Goal: Task Accomplishment & Management: Use online tool/utility

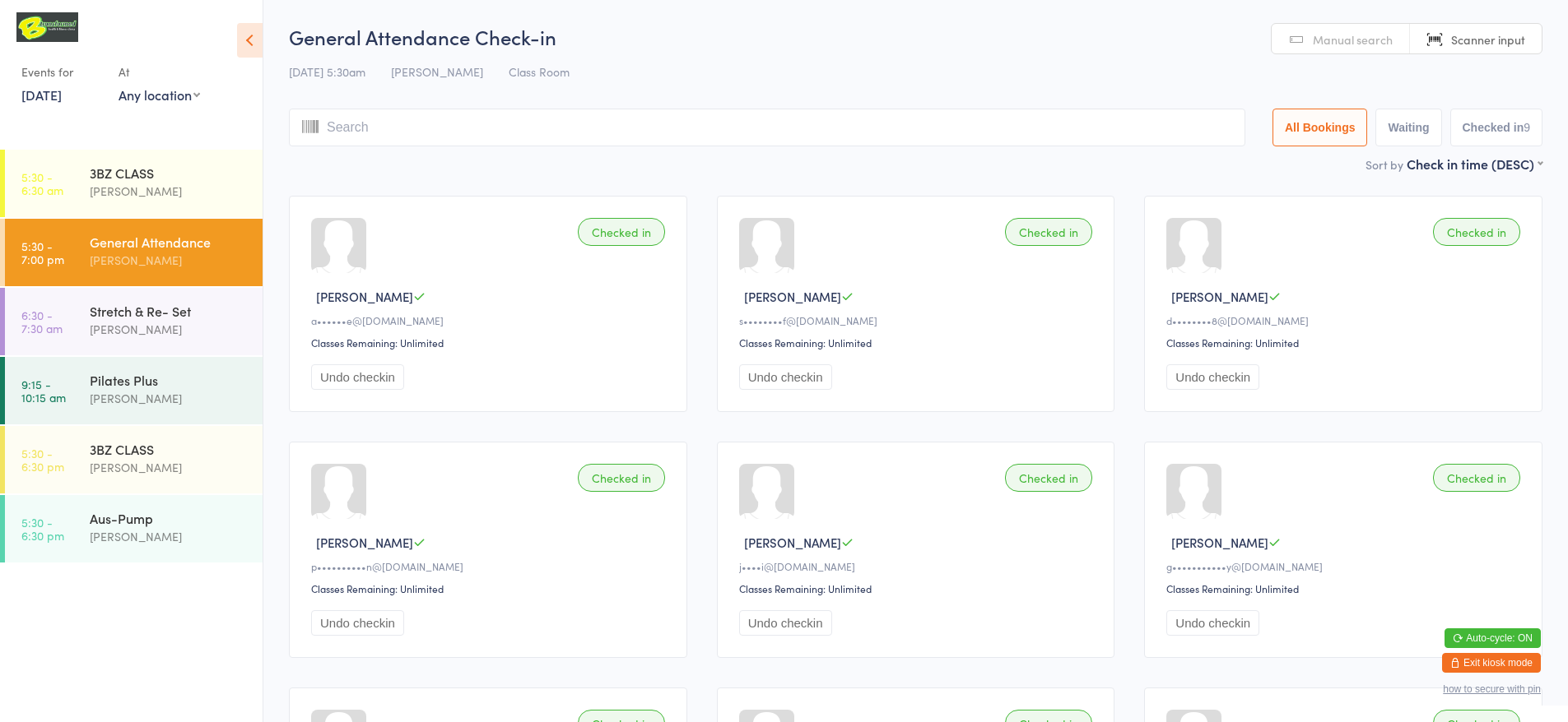
click at [1131, 133] on input "search" at bounding box center [766, 127] width 956 height 37
click at [1511, 54] on div "Manual search Scanner input" at bounding box center [1405, 38] width 271 height 31
click at [1502, 38] on span "Scanner input" at bounding box center [1488, 39] width 74 height 16
click at [1441, 32] on link "Scanner input" at bounding box center [1476, 39] width 132 height 31
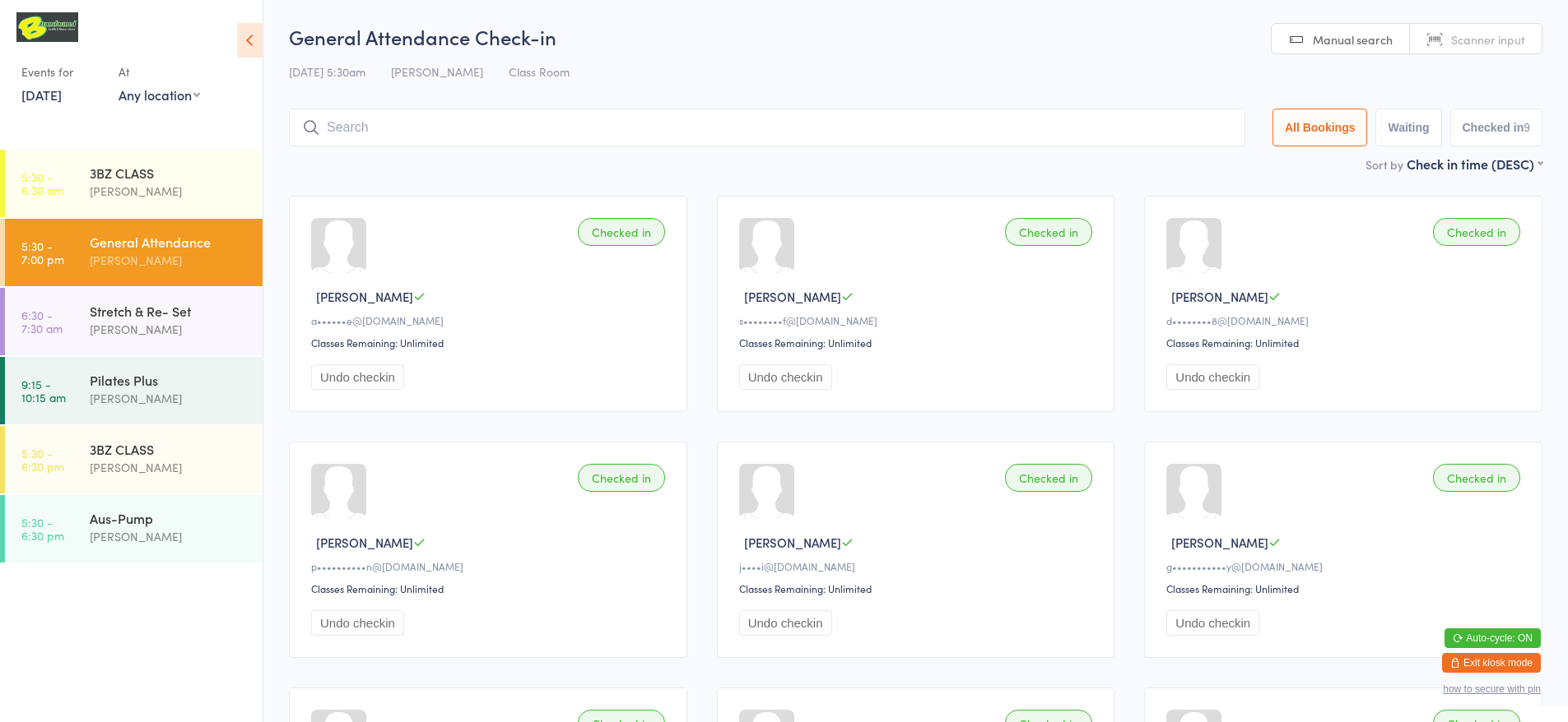
click at [1484, 32] on span "Scanner input" at bounding box center [1488, 39] width 74 height 16
click at [376, 129] on input "search" at bounding box center [766, 127] width 956 height 37
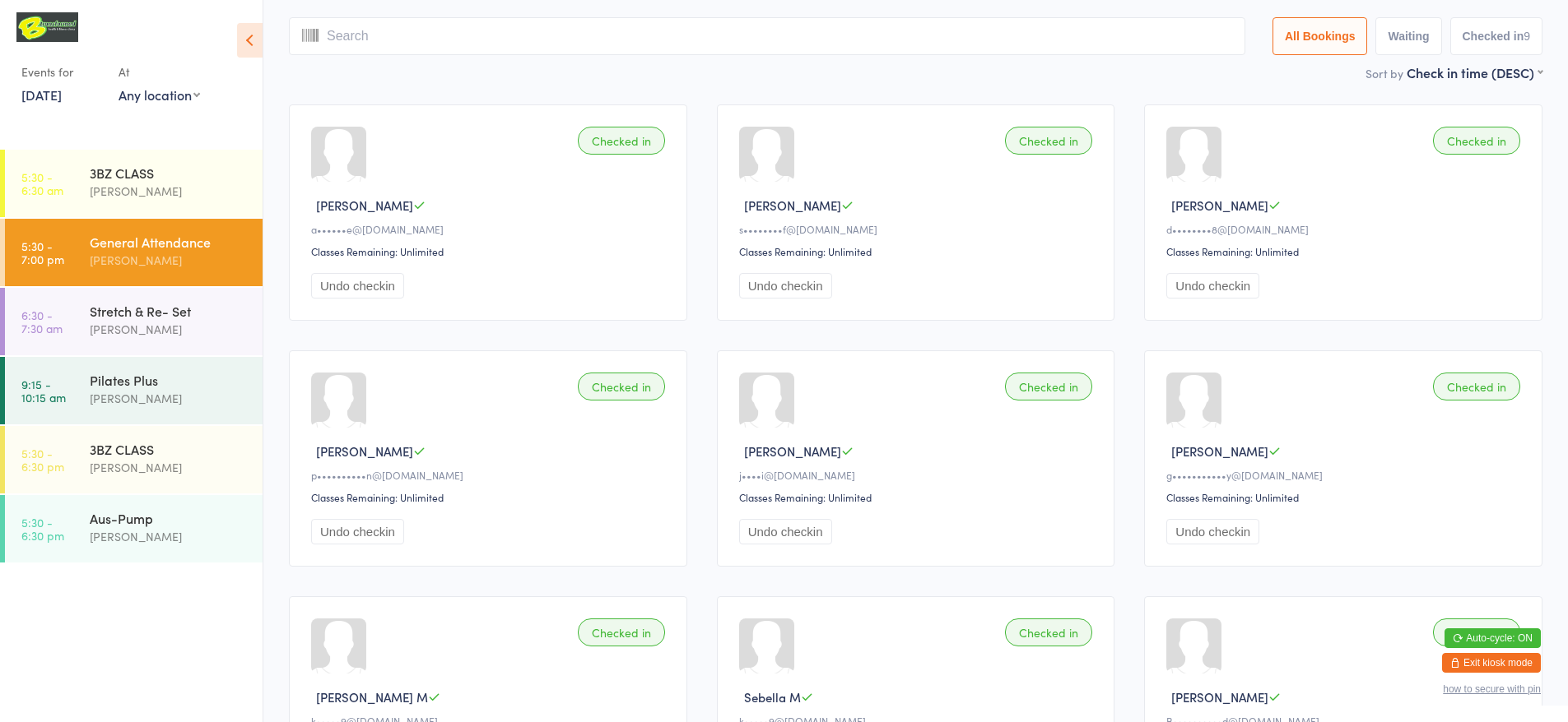
scroll to position [109, 0]
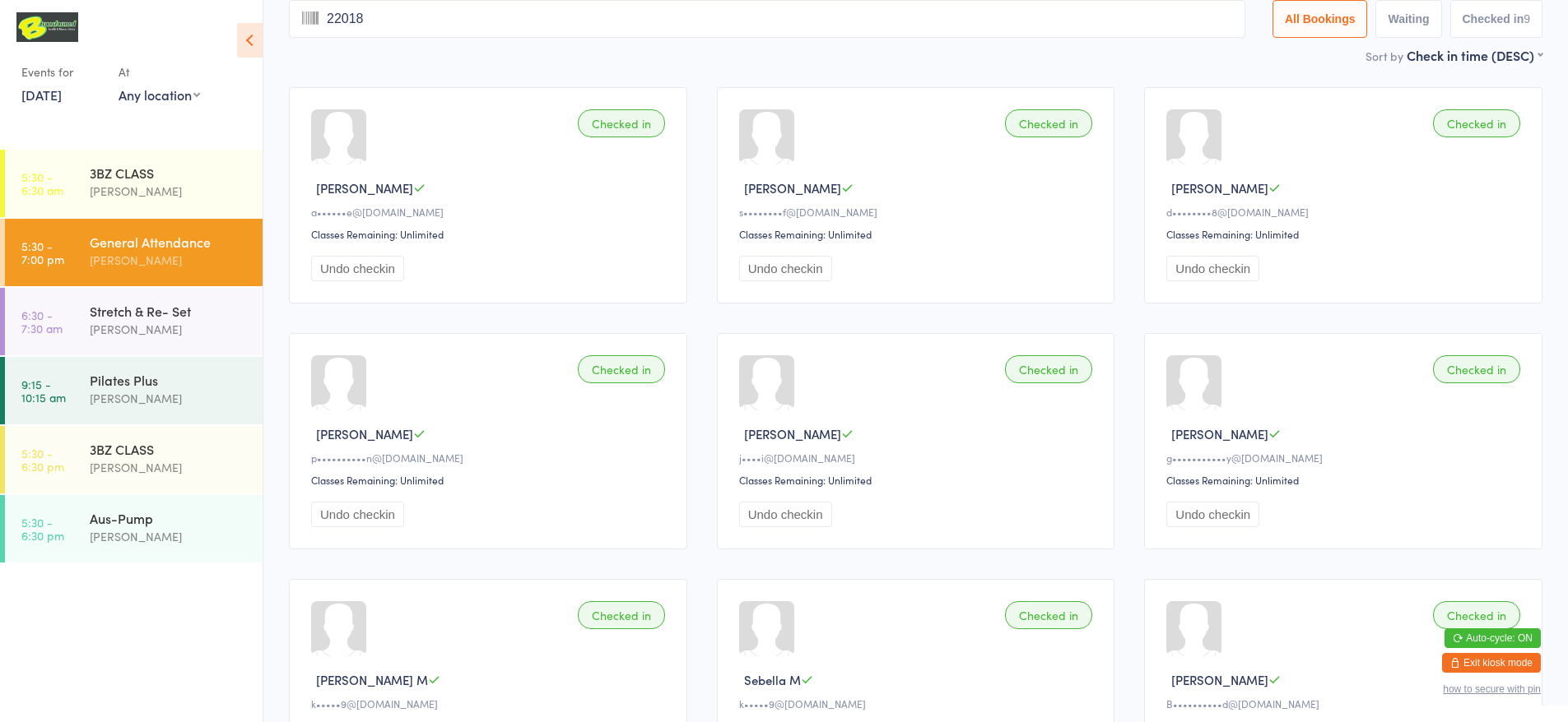
type input "220184"
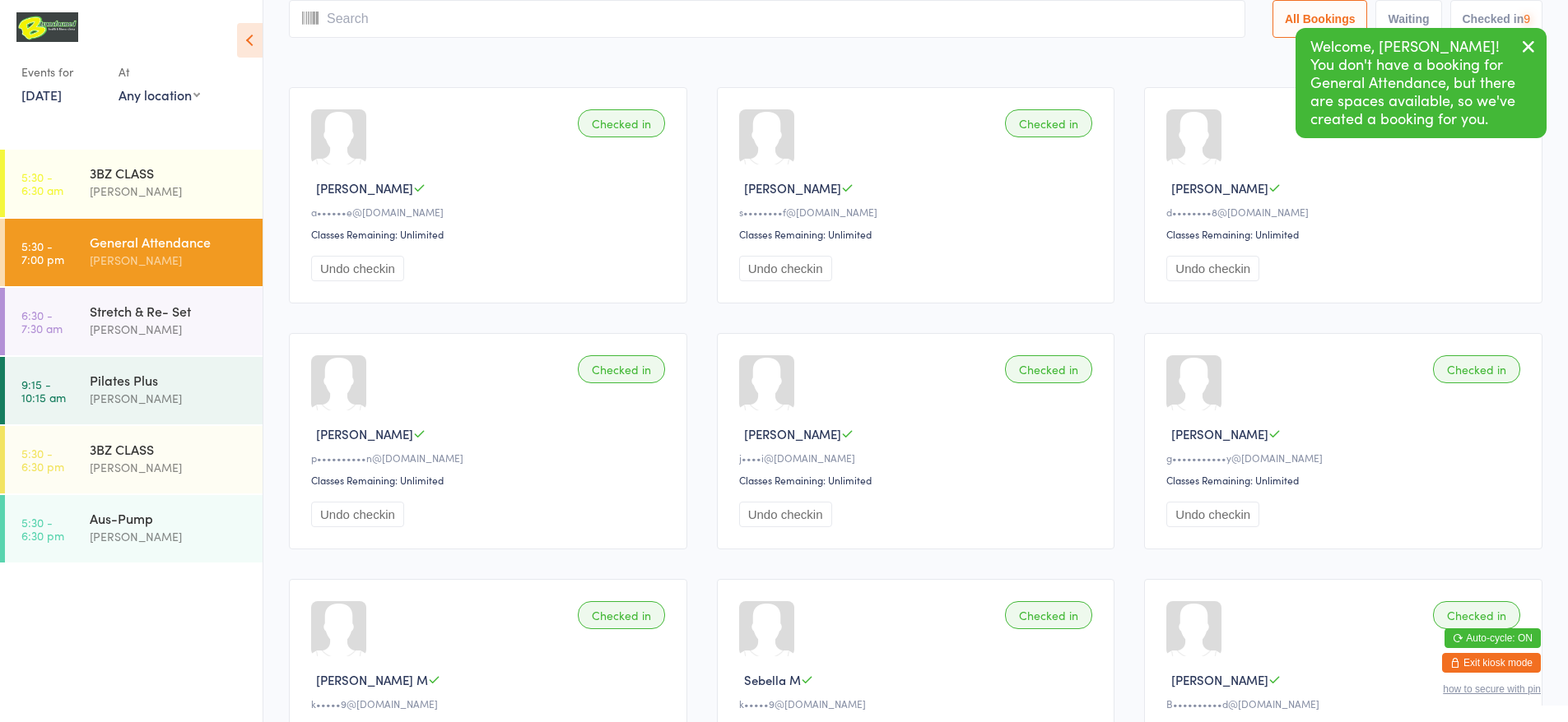
scroll to position [0, 0]
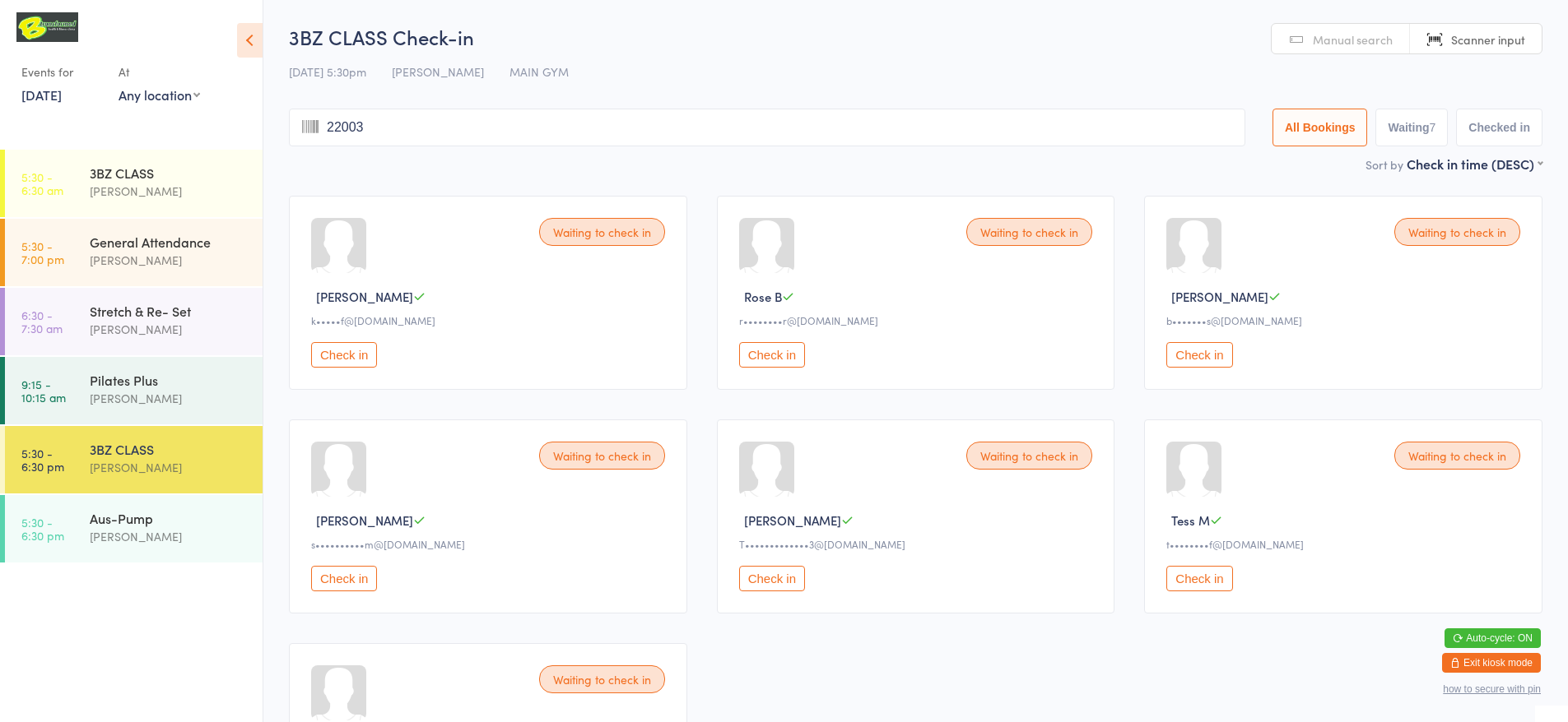
type input "220037"
type input "220150"
click at [787, 348] on button "Check in" at bounding box center [772, 355] width 66 height 26
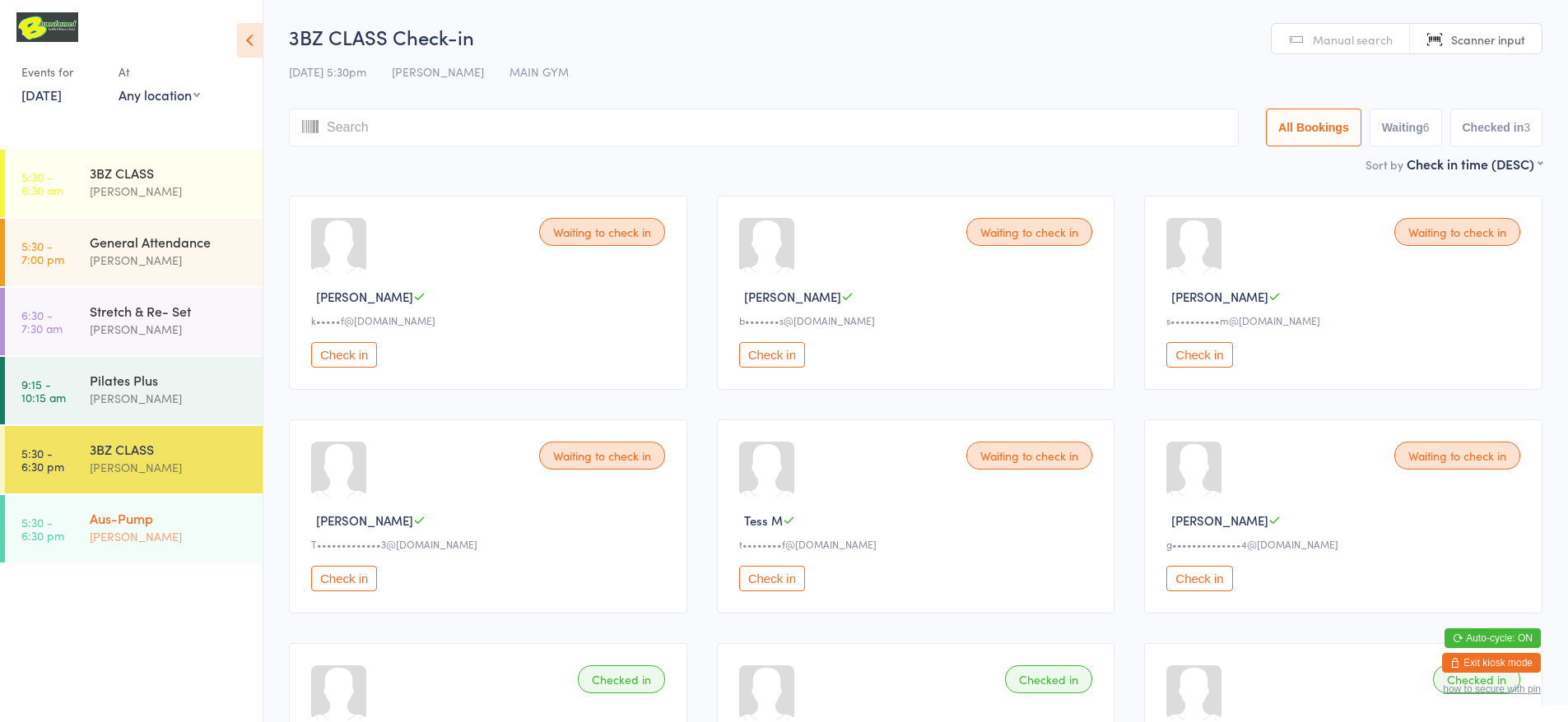
click at [230, 540] on div "[PERSON_NAME]" at bounding box center [169, 537] width 159 height 19
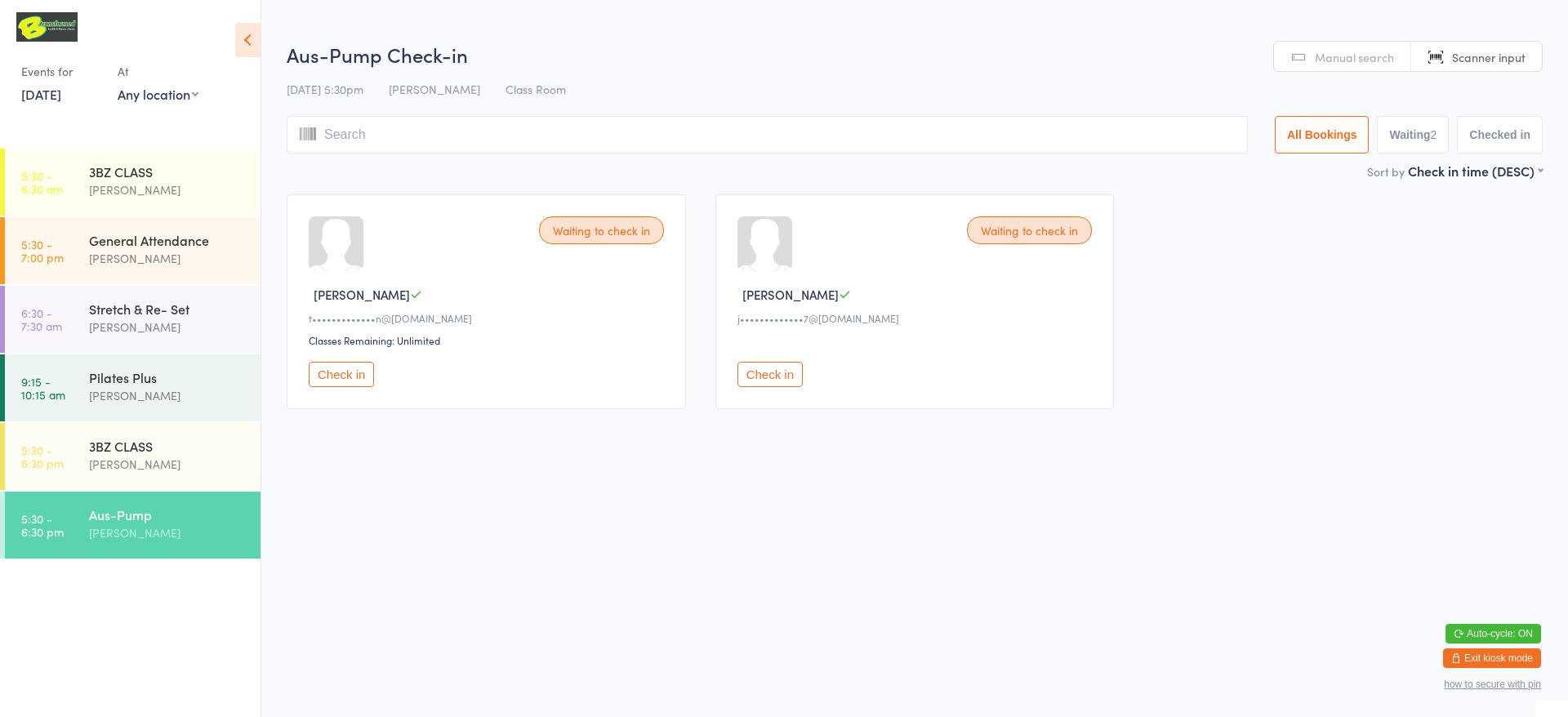
click at [545, 144] on input "search" at bounding box center [767, 134] width 962 height 37
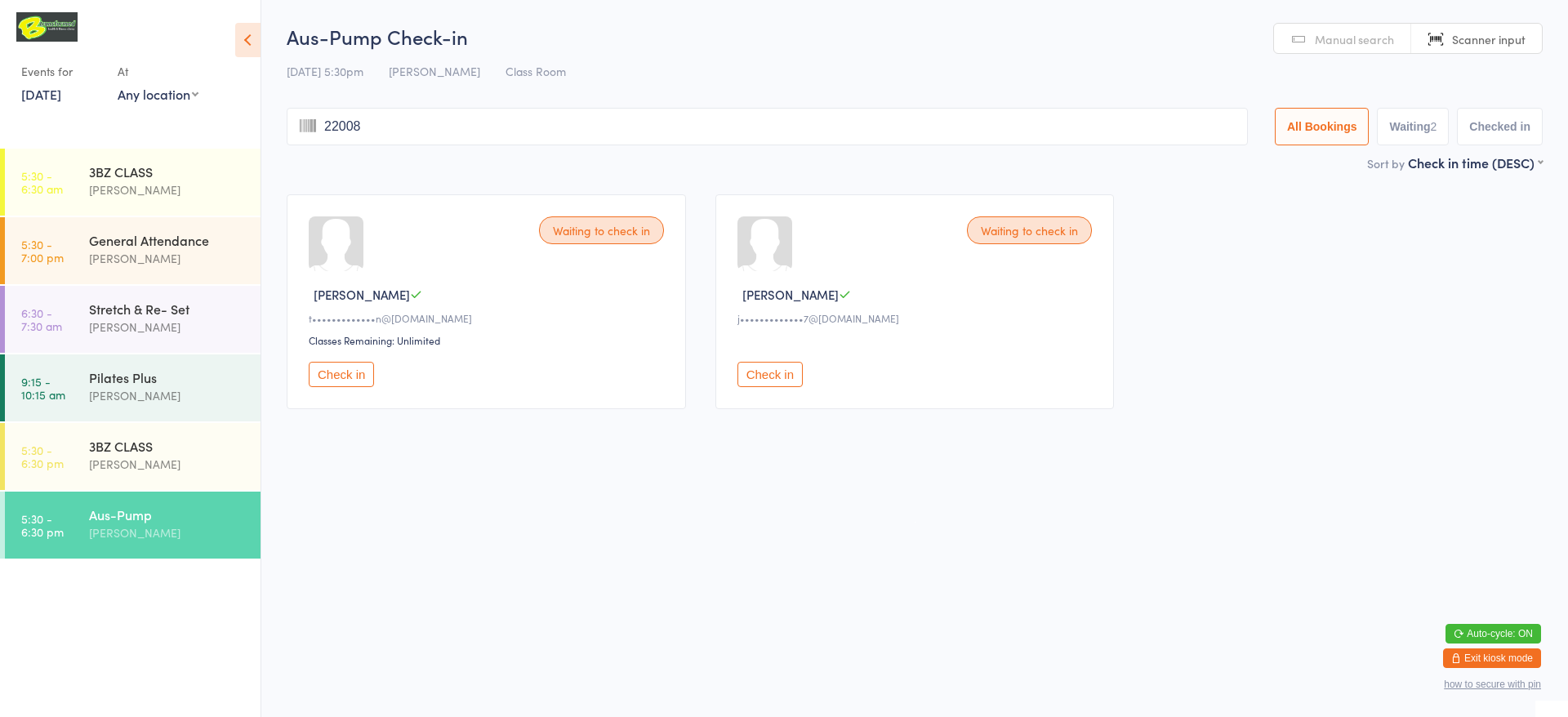
type input "220081"
type input "220109"
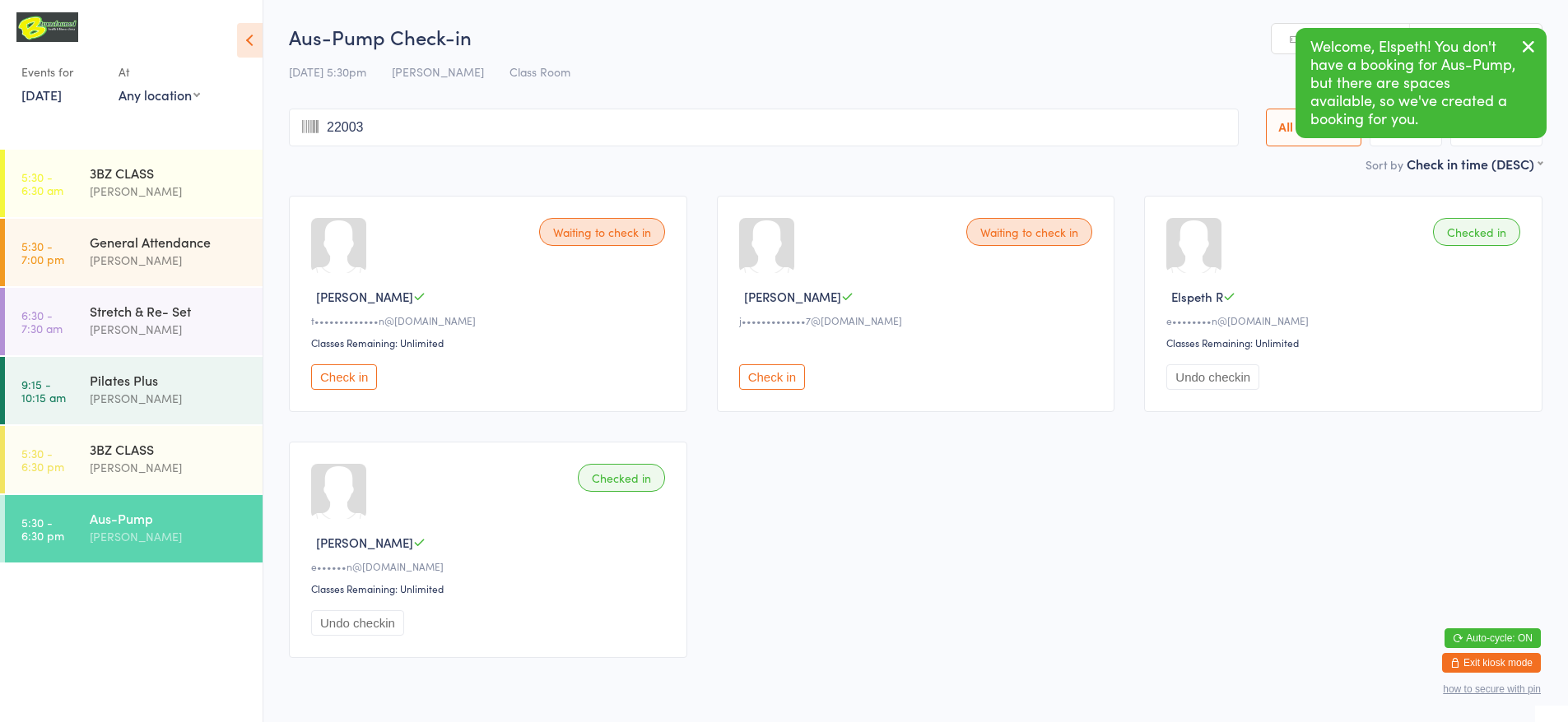
type input "220036"
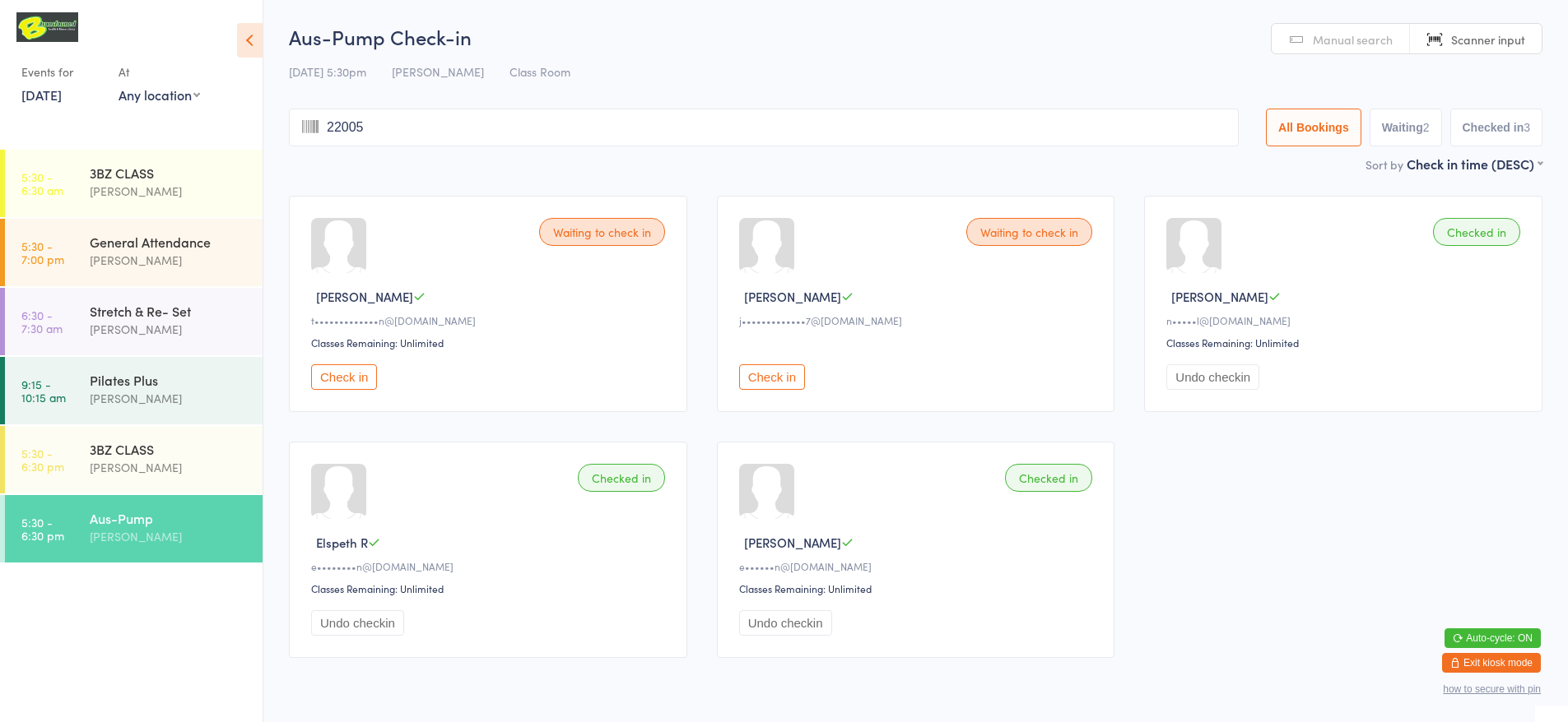
type input "220054"
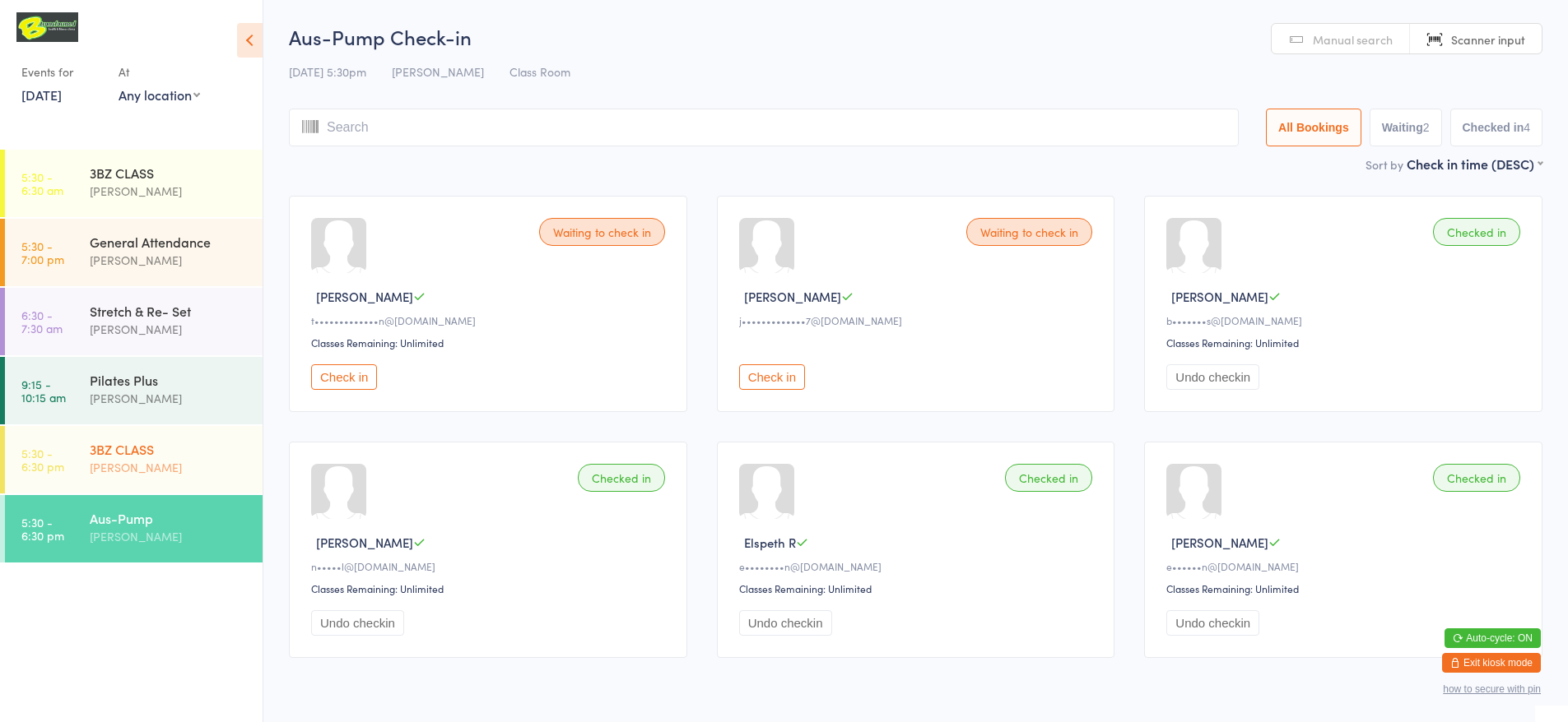
click at [131, 468] on div "[PERSON_NAME]" at bounding box center [169, 467] width 159 height 19
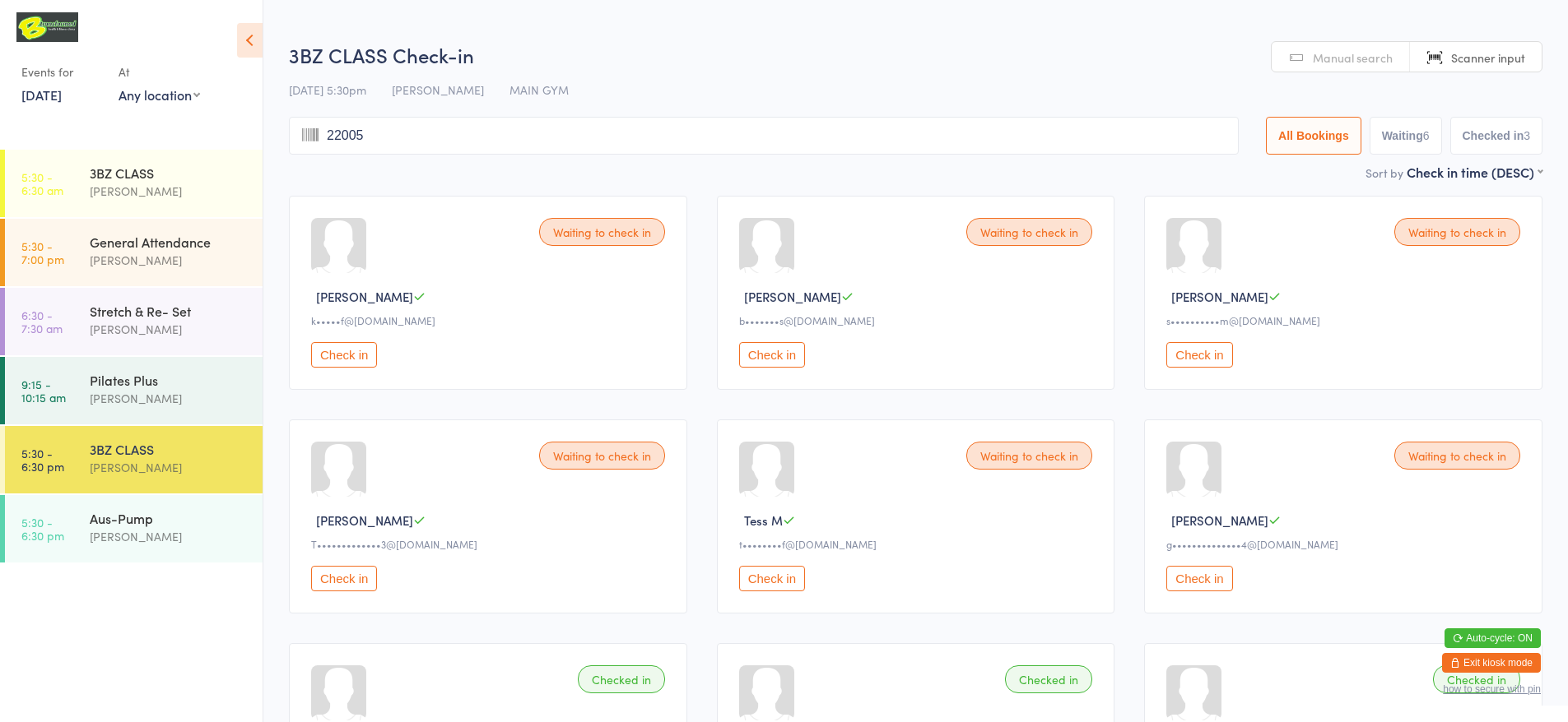
type input "220054"
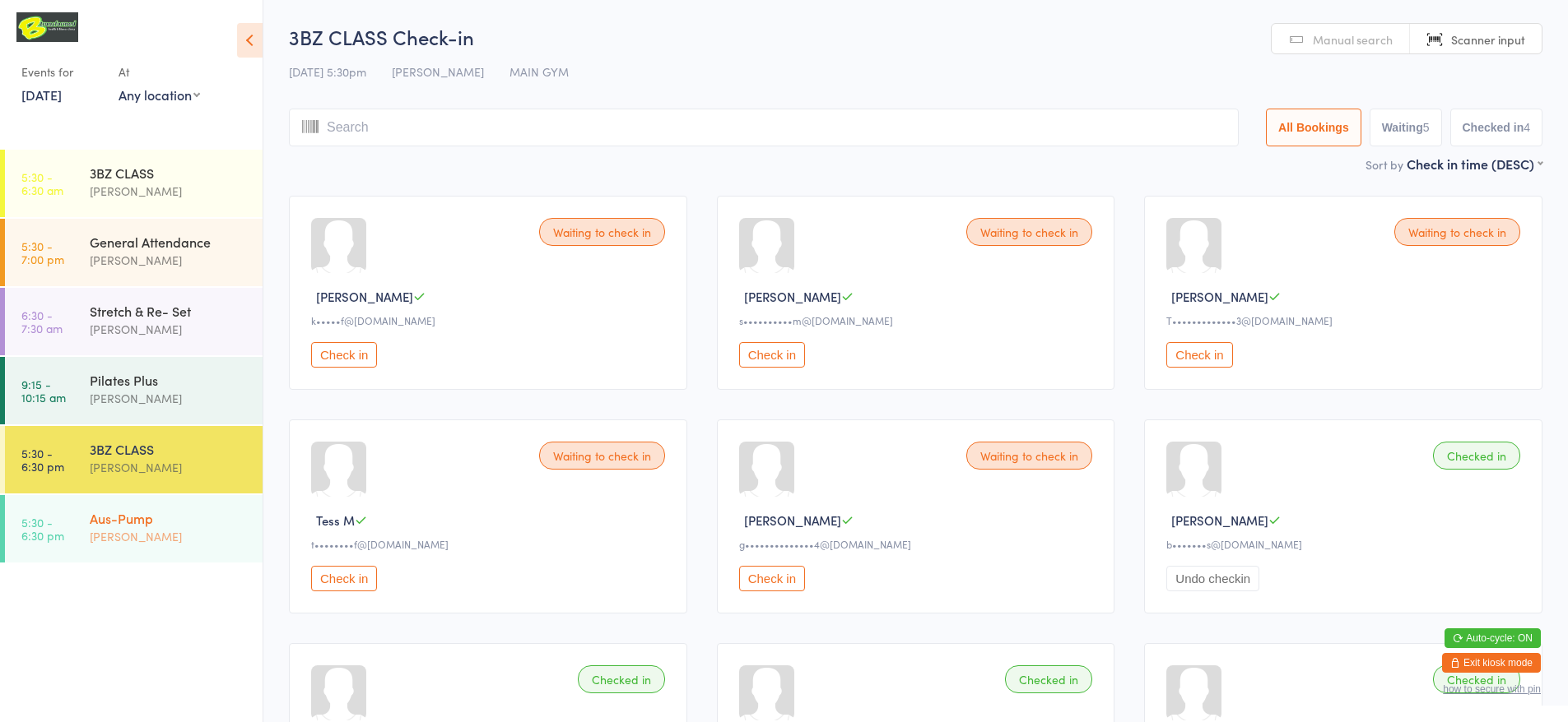
click at [112, 518] on div "Aus-Pump" at bounding box center [169, 518] width 159 height 18
